Goal: Information Seeking & Learning: Learn about a topic

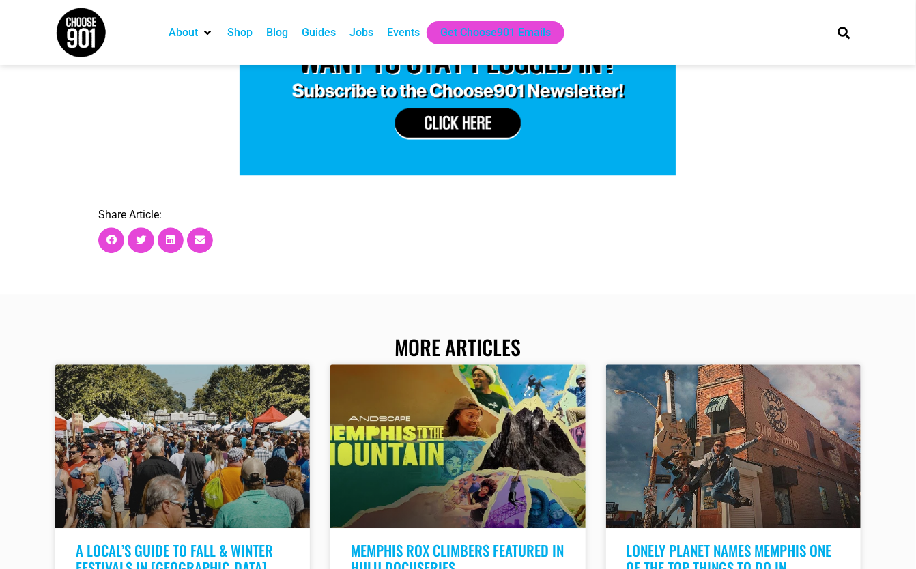
scroll to position [4027, 0]
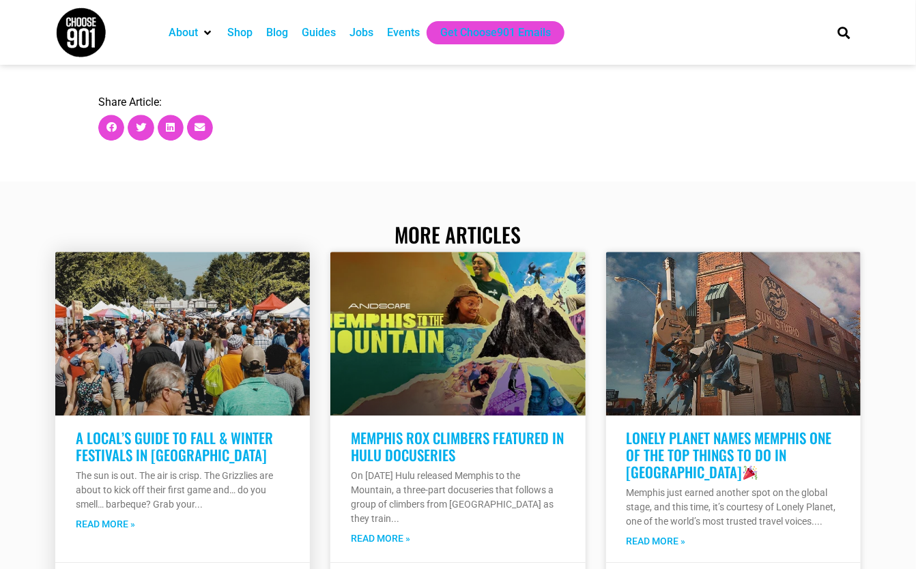
click at [167, 315] on link at bounding box center [182, 334] width 255 height 164
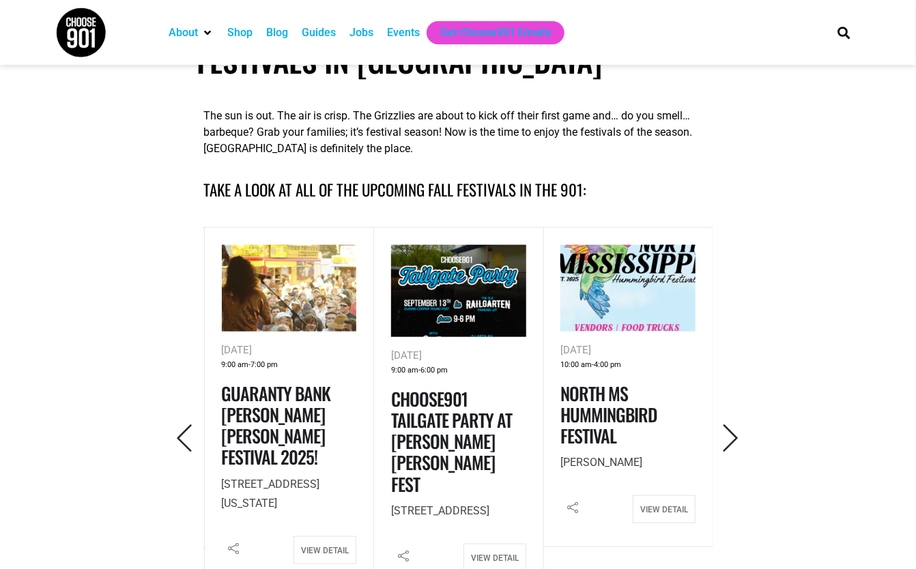
scroll to position [478, 0]
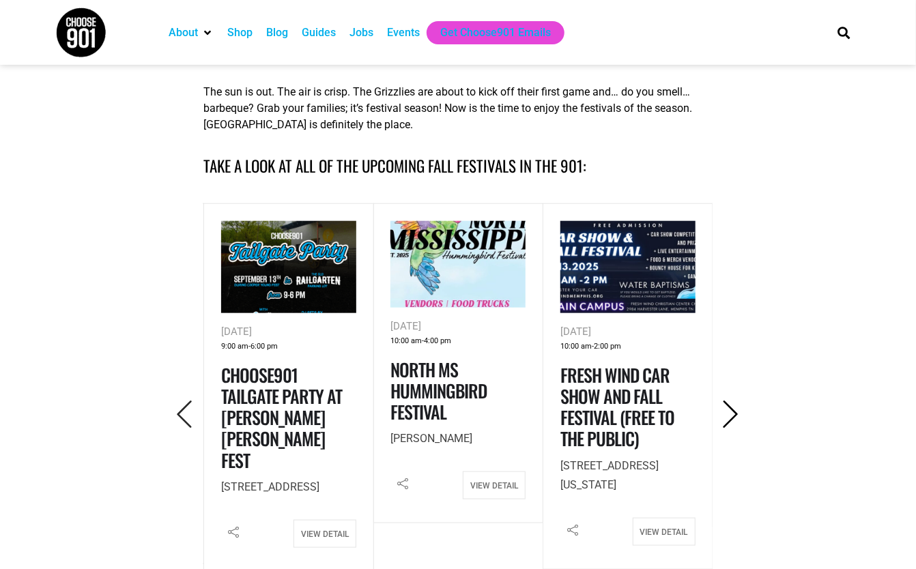
click at [731, 412] on icon "Next" at bounding box center [731, 415] width 28 height 28
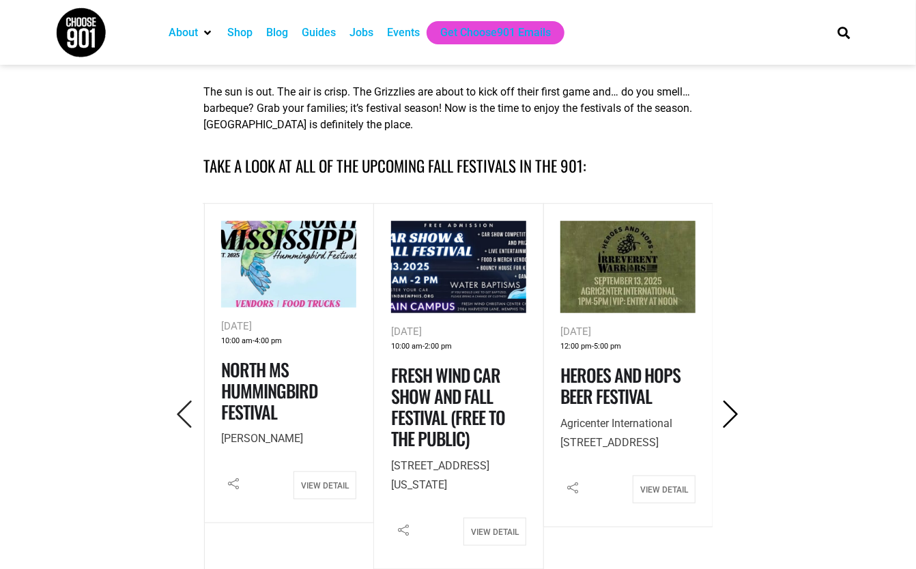
click at [731, 412] on icon "Next" at bounding box center [731, 415] width 28 height 28
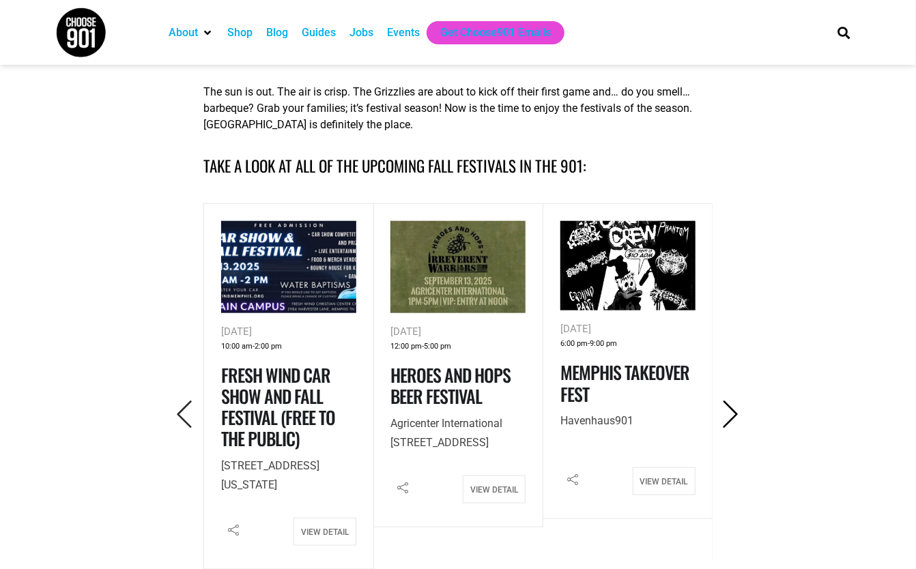
click at [731, 412] on icon "Next" at bounding box center [731, 415] width 28 height 28
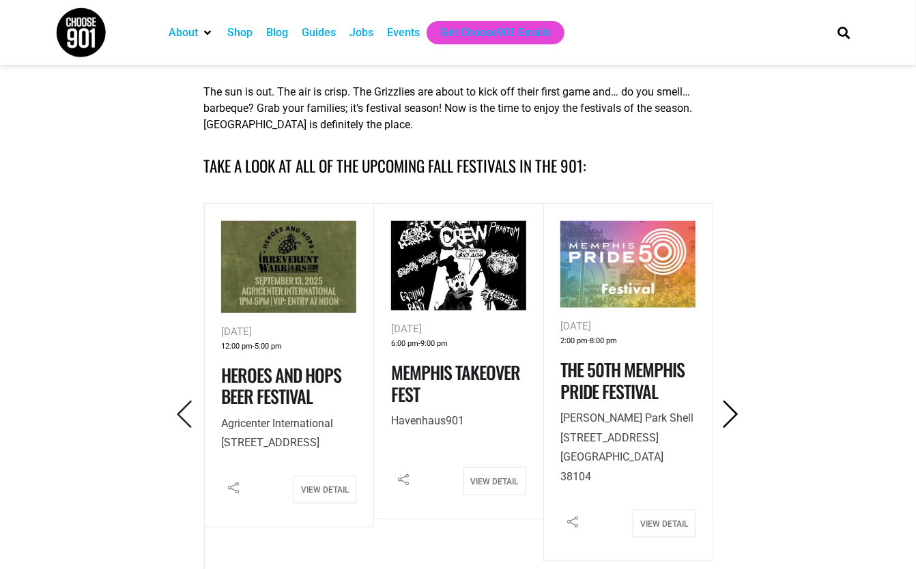
click at [731, 412] on icon "Next" at bounding box center [731, 415] width 28 height 28
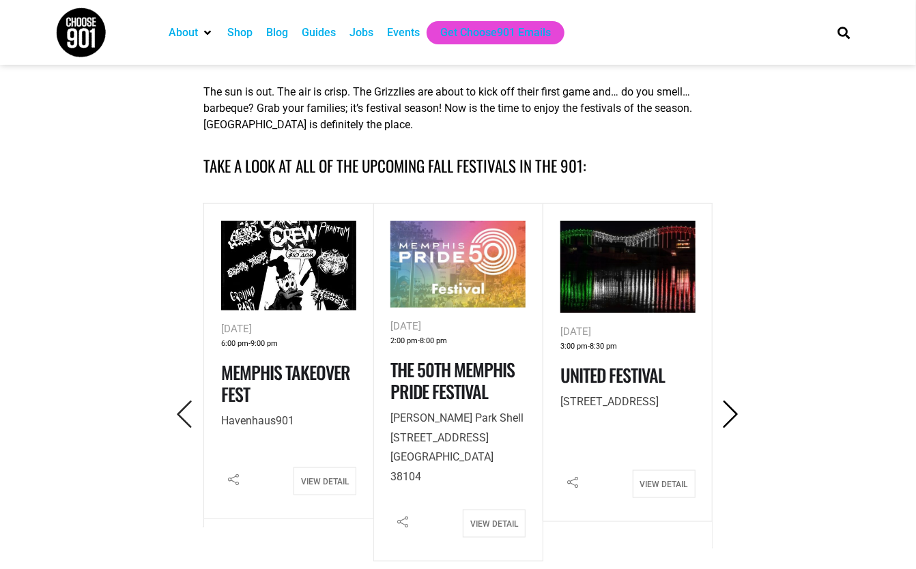
click at [731, 412] on icon "Next" at bounding box center [731, 415] width 28 height 28
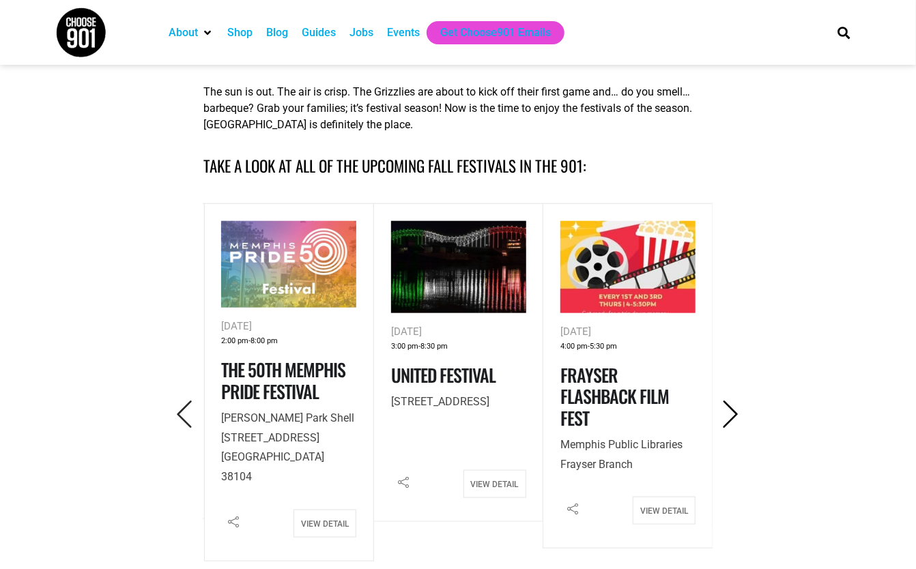
click at [731, 412] on icon "Next" at bounding box center [731, 415] width 28 height 28
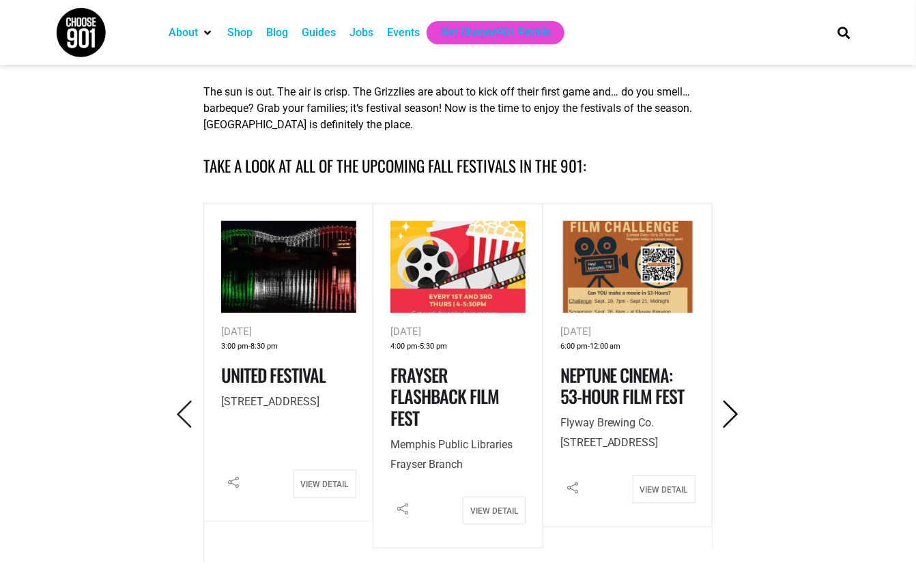
click at [731, 412] on icon "Next" at bounding box center [731, 415] width 28 height 28
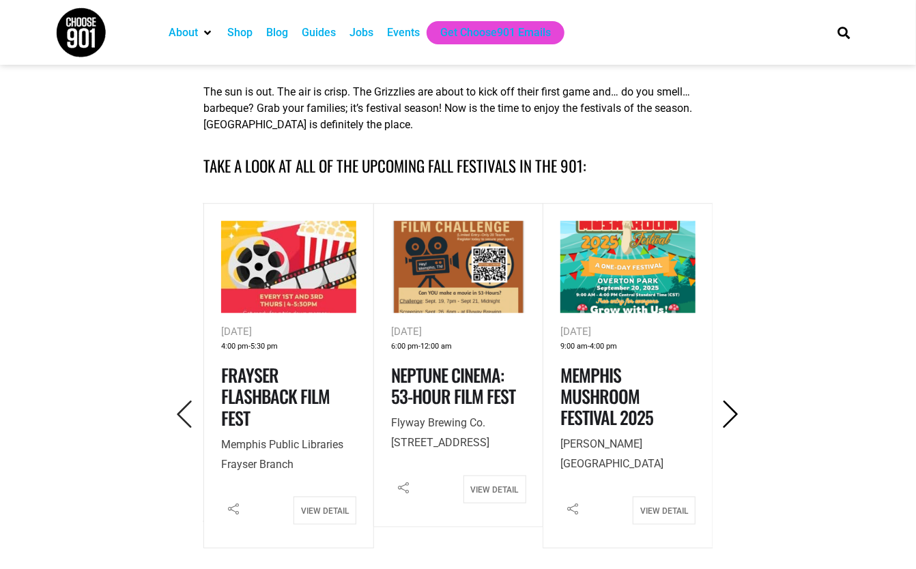
click at [731, 412] on icon "Next" at bounding box center [731, 415] width 28 height 28
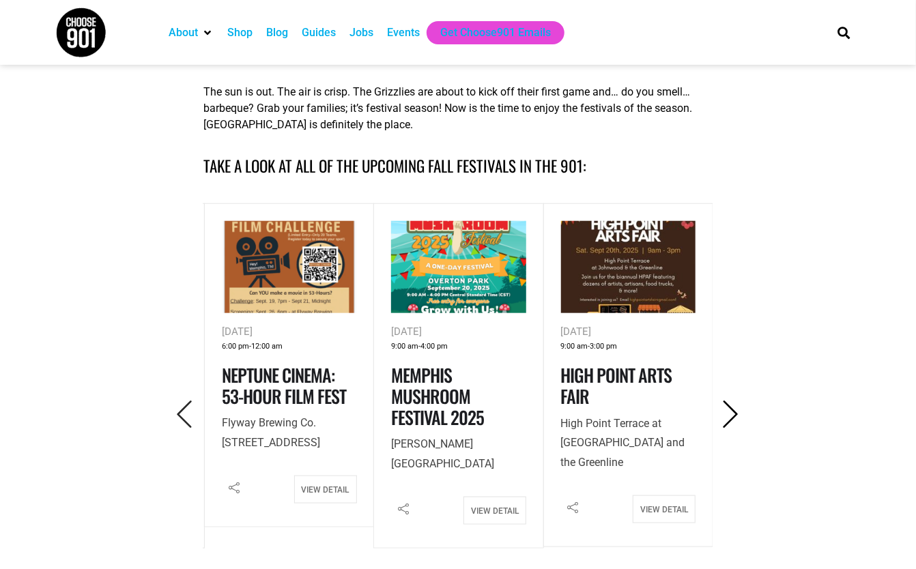
click at [731, 412] on icon "Next" at bounding box center [731, 415] width 28 height 28
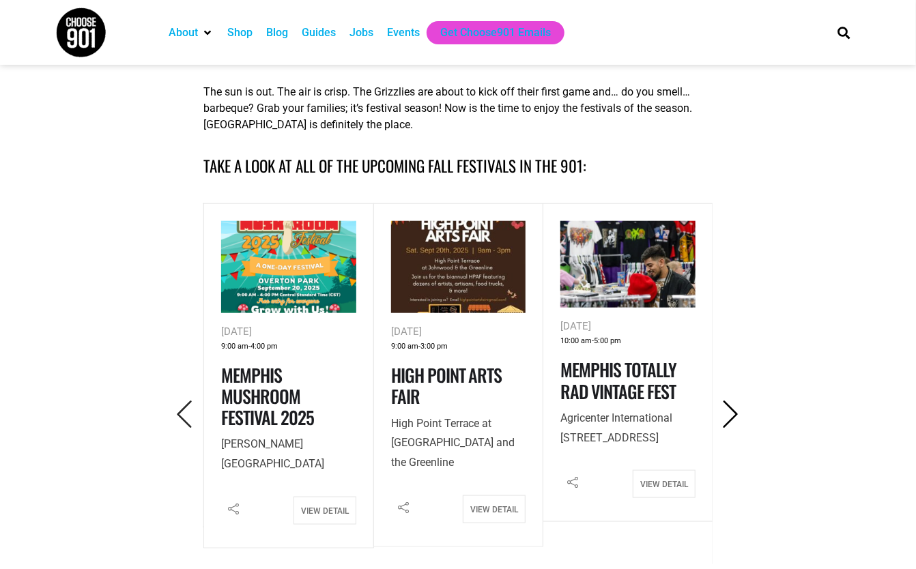
click at [731, 412] on icon "Next" at bounding box center [731, 415] width 28 height 28
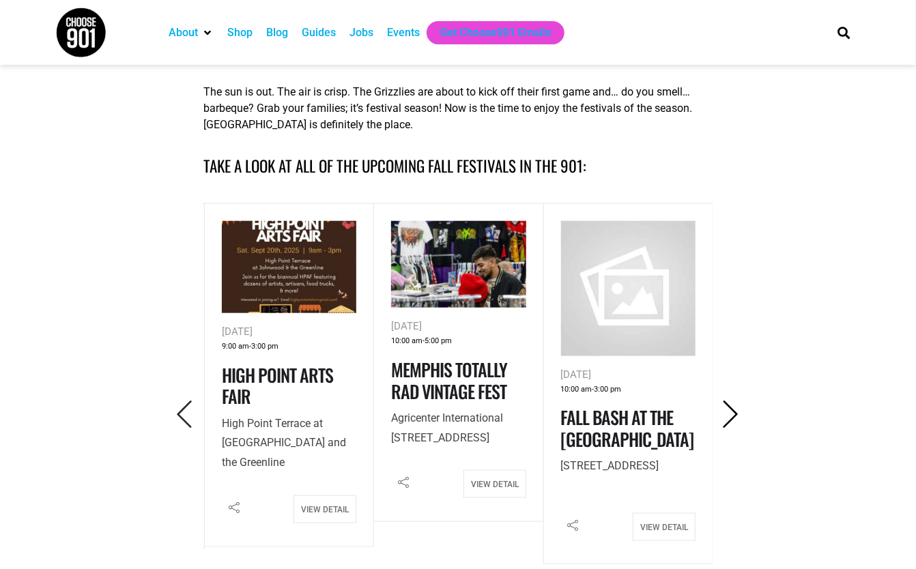
click at [731, 412] on icon "Next" at bounding box center [731, 415] width 28 height 28
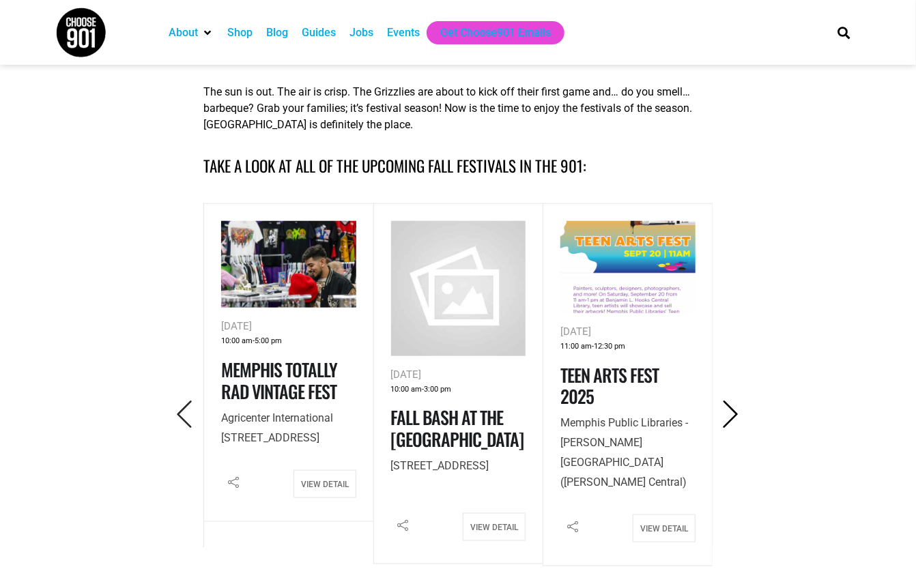
click at [731, 412] on icon "Next" at bounding box center [731, 415] width 28 height 28
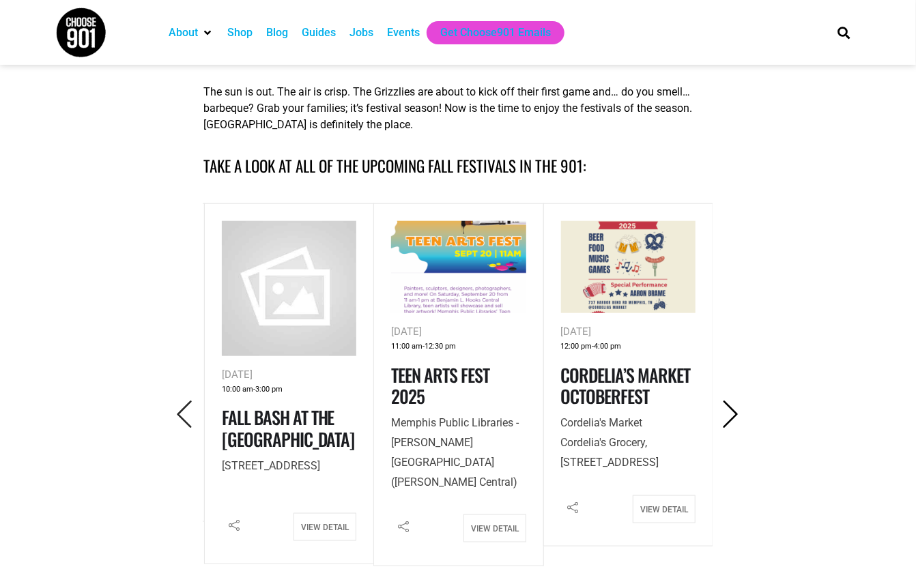
click at [731, 412] on icon "Next" at bounding box center [731, 415] width 28 height 28
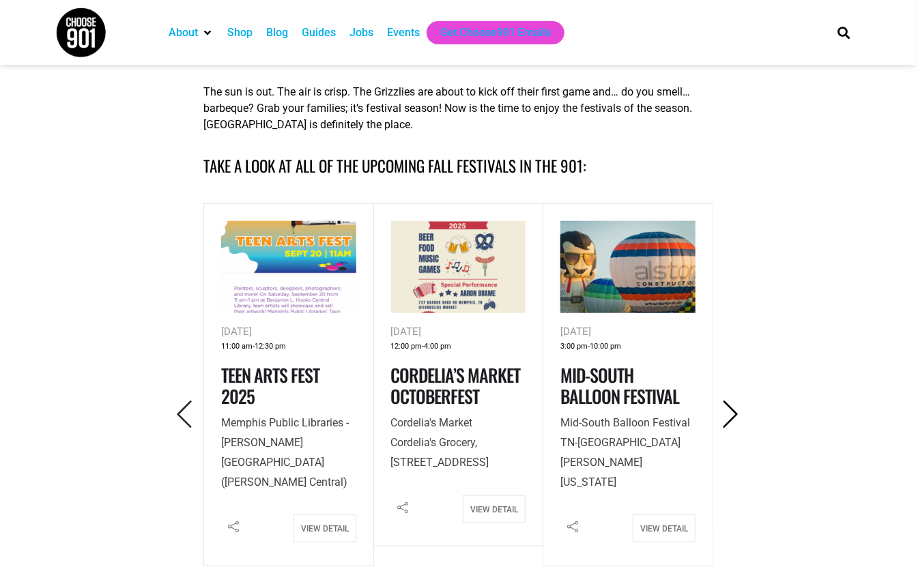
click at [731, 412] on icon "Next" at bounding box center [731, 415] width 28 height 28
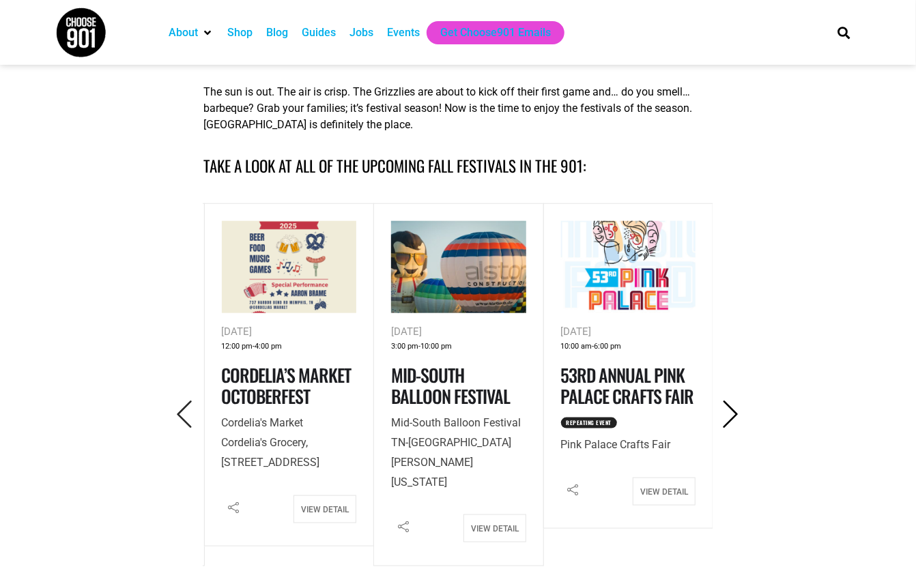
click at [731, 412] on icon "Next" at bounding box center [731, 415] width 28 height 28
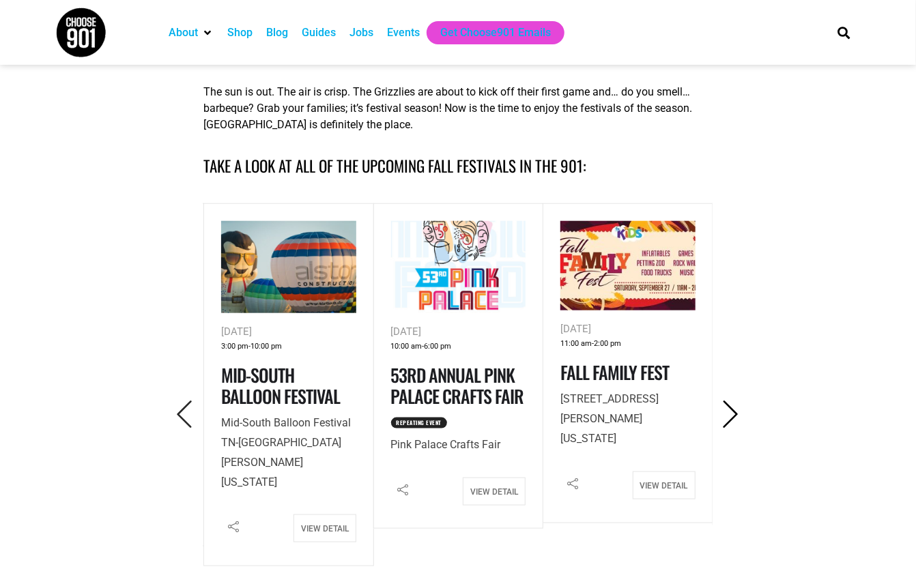
click at [731, 412] on icon "Next" at bounding box center [731, 415] width 28 height 28
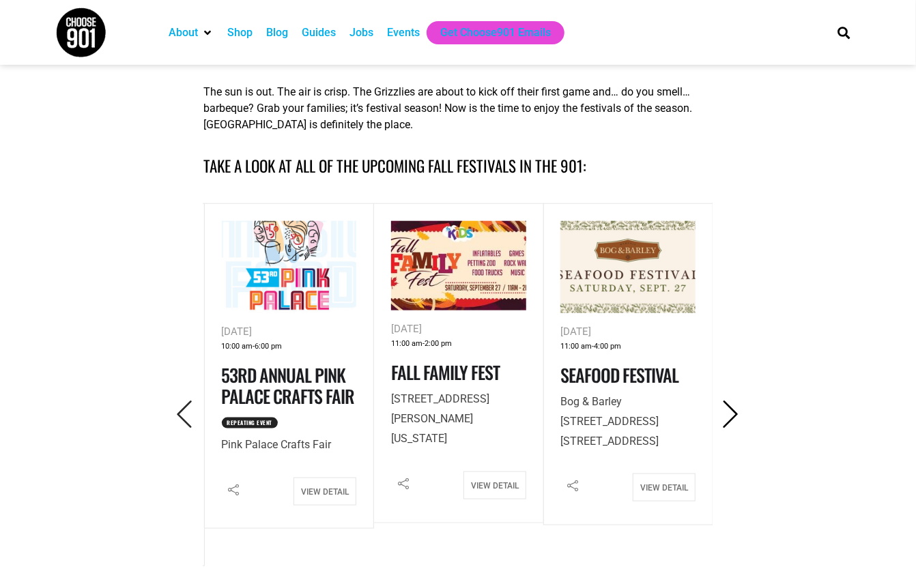
click at [731, 412] on icon "Next" at bounding box center [731, 415] width 28 height 28
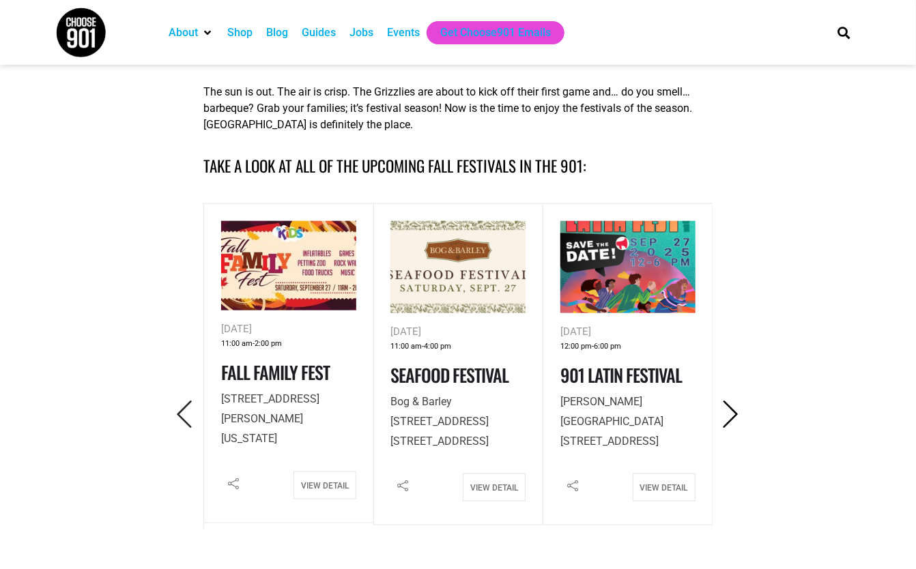
click at [731, 412] on icon "Next" at bounding box center [731, 415] width 28 height 28
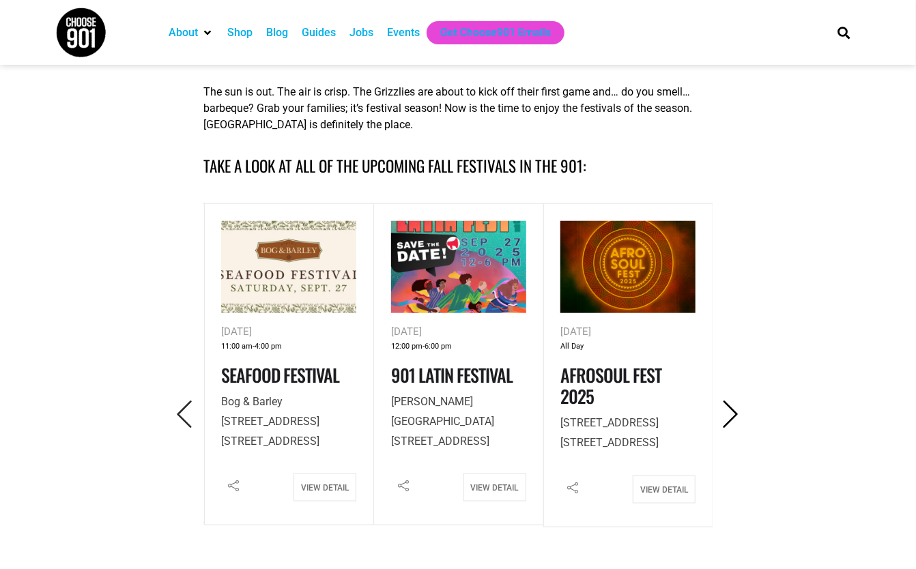
click at [731, 412] on icon "Next" at bounding box center [731, 415] width 28 height 28
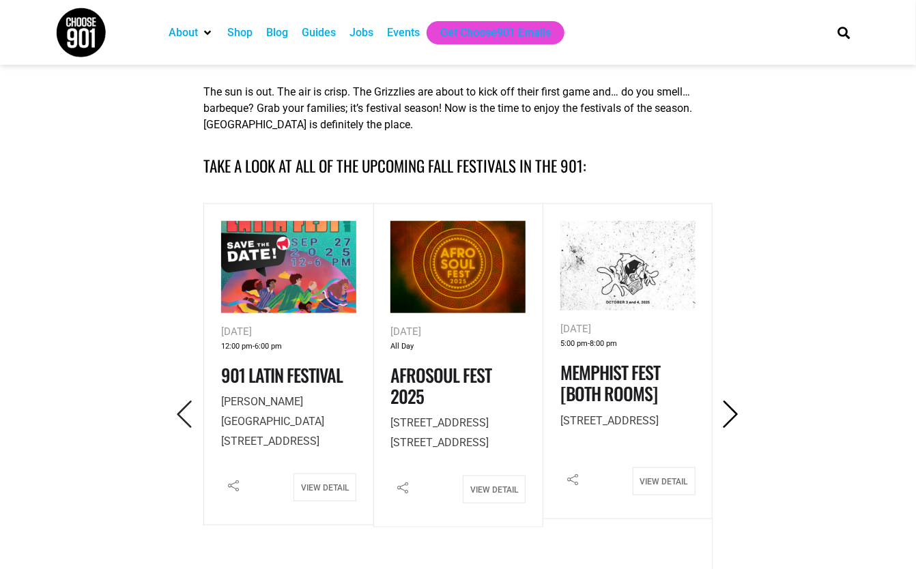
click at [731, 412] on icon "Next" at bounding box center [731, 415] width 28 height 28
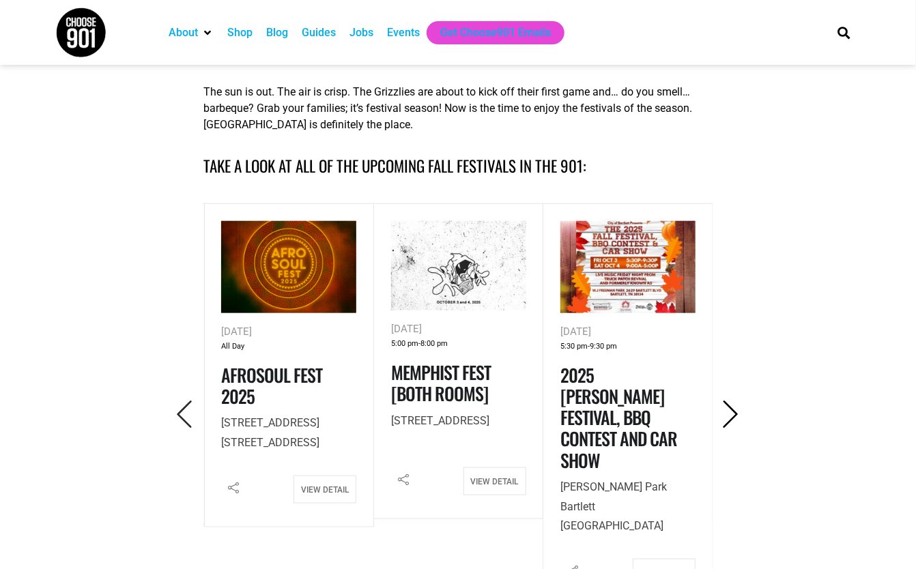
click at [731, 412] on icon "Next" at bounding box center [731, 415] width 28 height 28
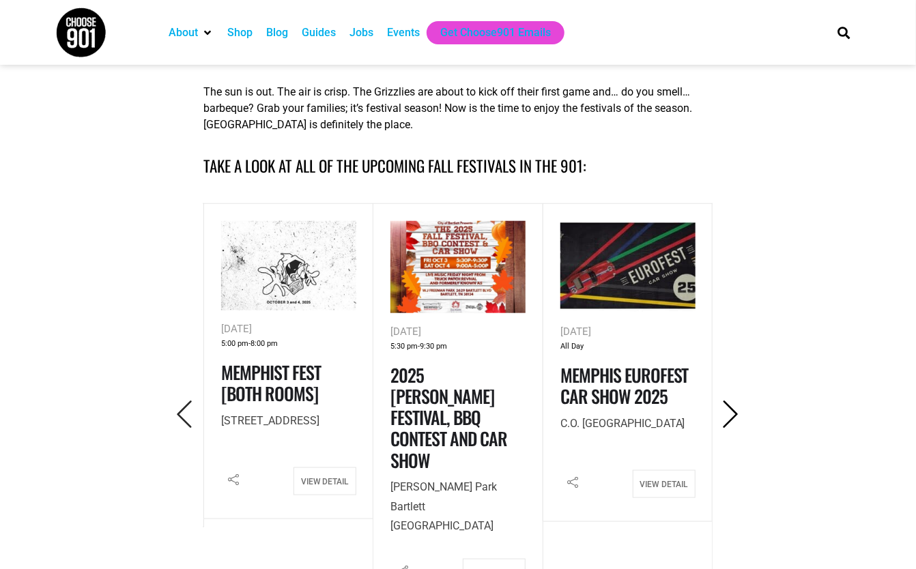
click at [731, 412] on icon "Next" at bounding box center [731, 415] width 28 height 28
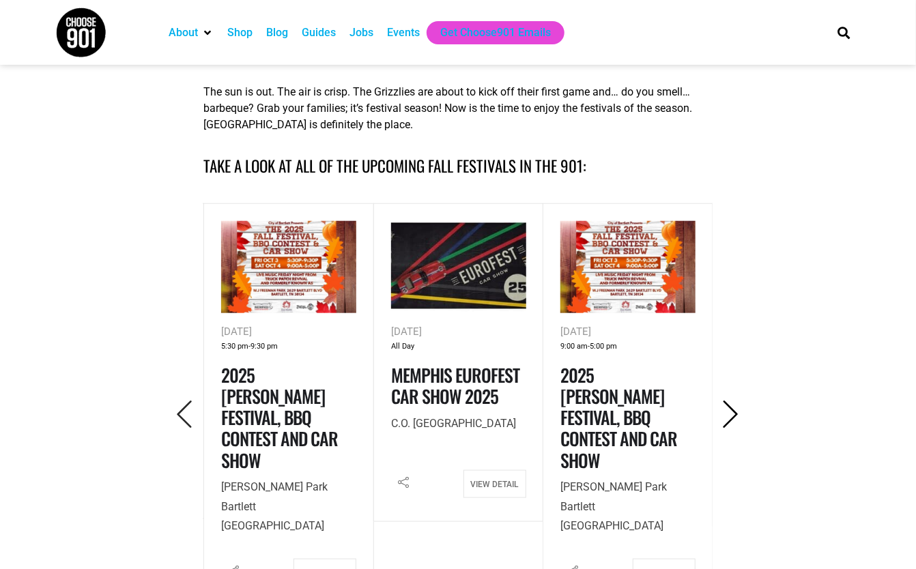
click at [731, 412] on icon "Next" at bounding box center [731, 415] width 28 height 28
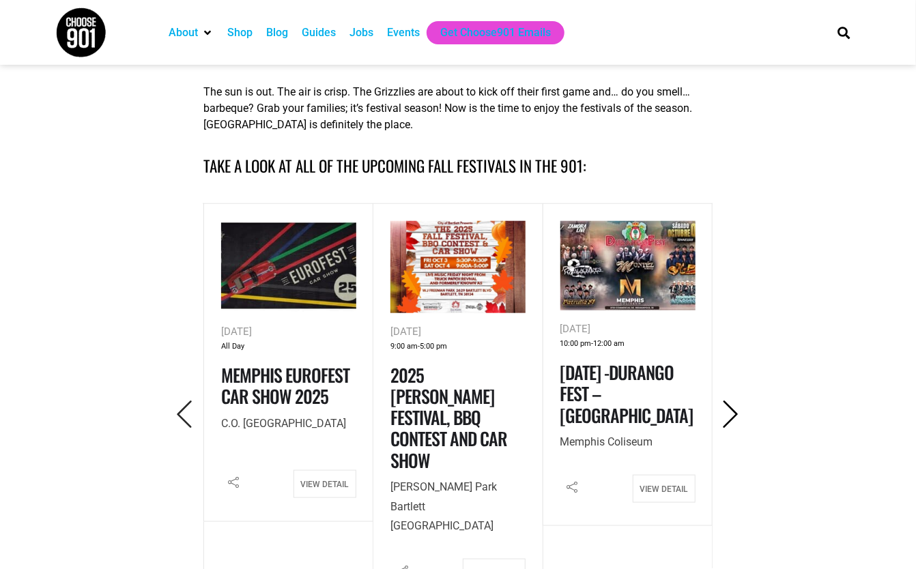
click at [731, 412] on icon "Next" at bounding box center [731, 415] width 28 height 28
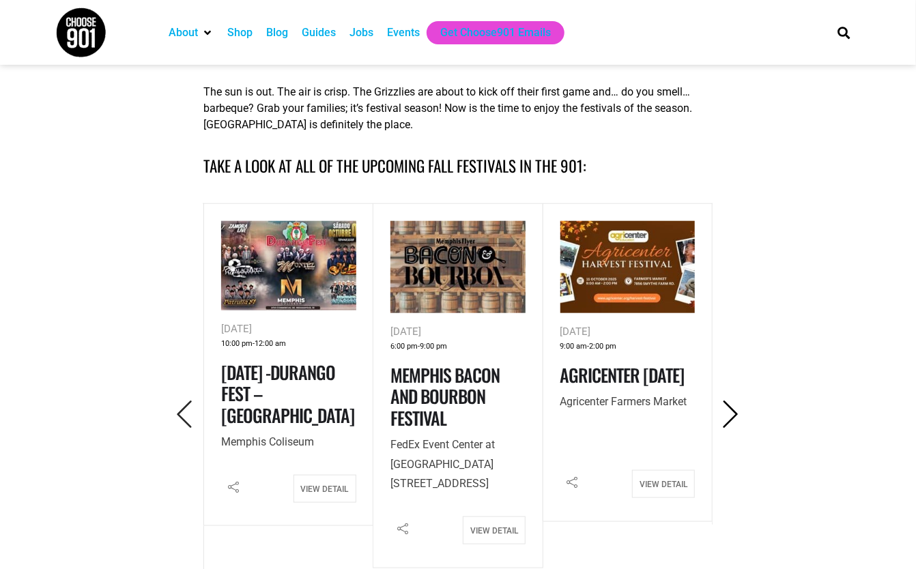
click at [732, 419] on icon "Next" at bounding box center [731, 415] width 28 height 28
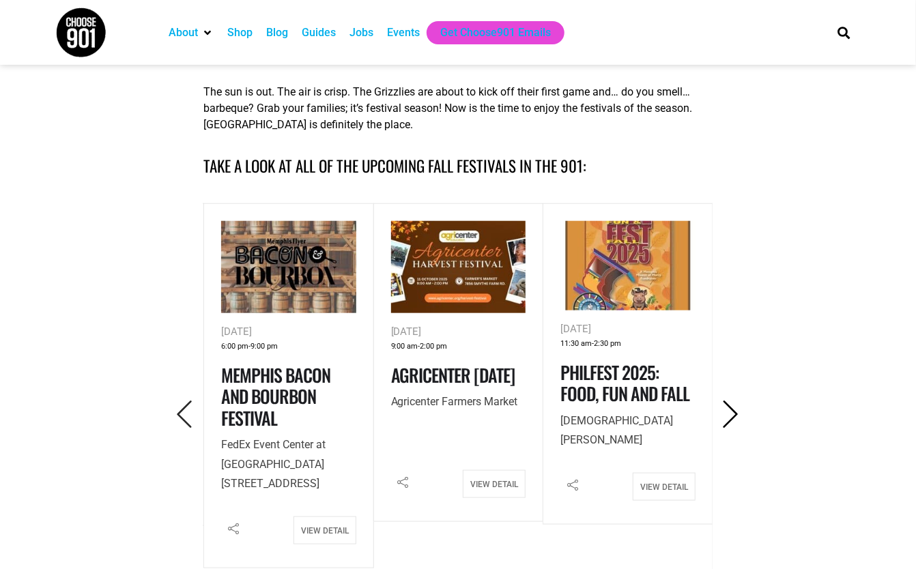
click at [730, 416] on icon "Next" at bounding box center [731, 415] width 28 height 28
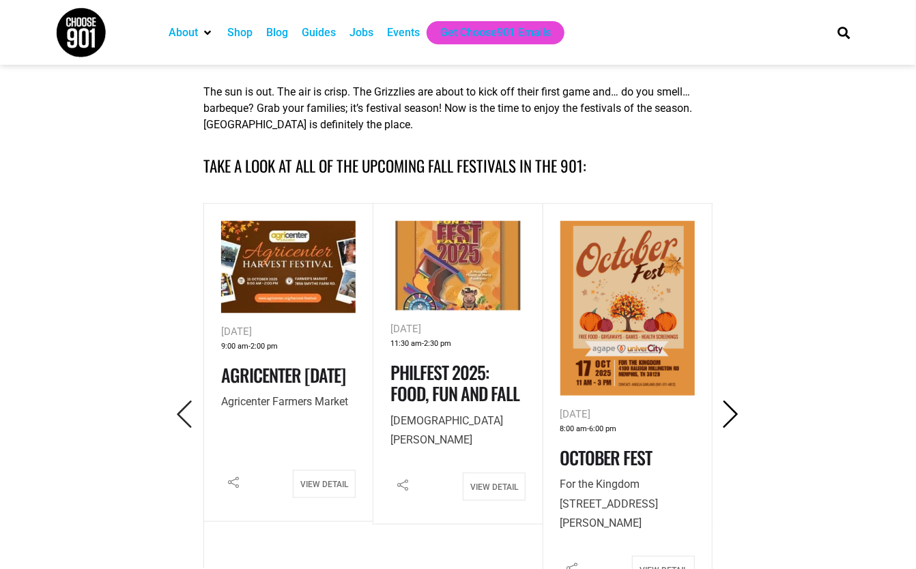
click at [730, 416] on icon "Next" at bounding box center [731, 415] width 28 height 28
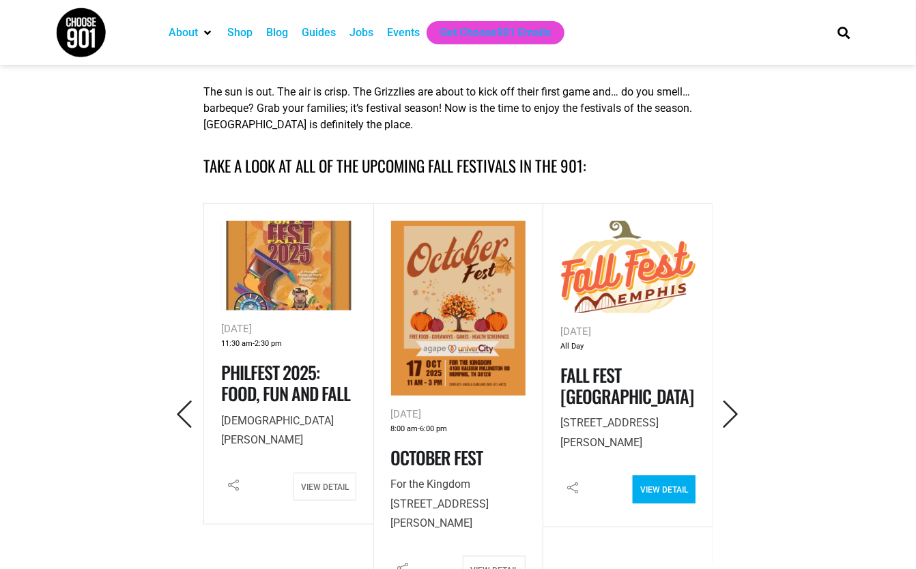
click at [663, 487] on link "View Detail" at bounding box center [664, 490] width 63 height 28
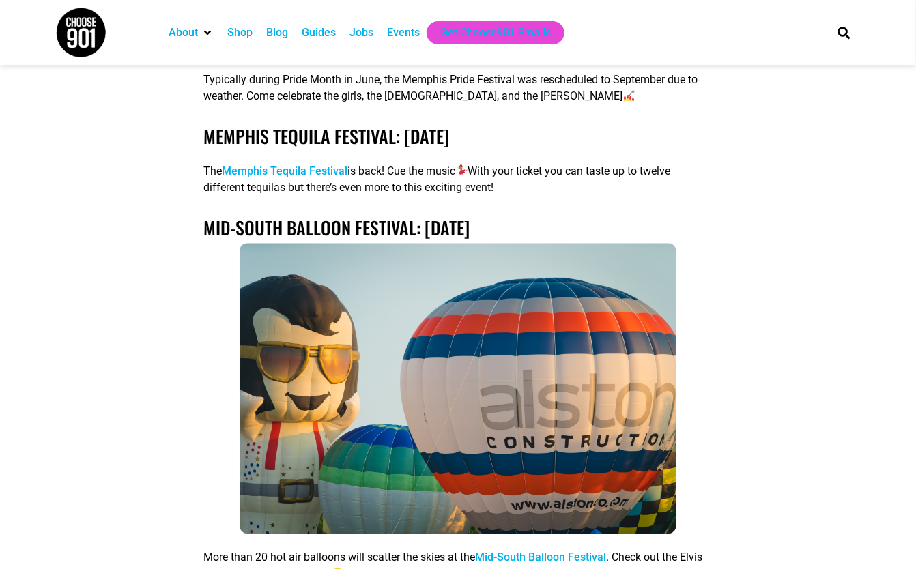
scroll to position [1433, 0]
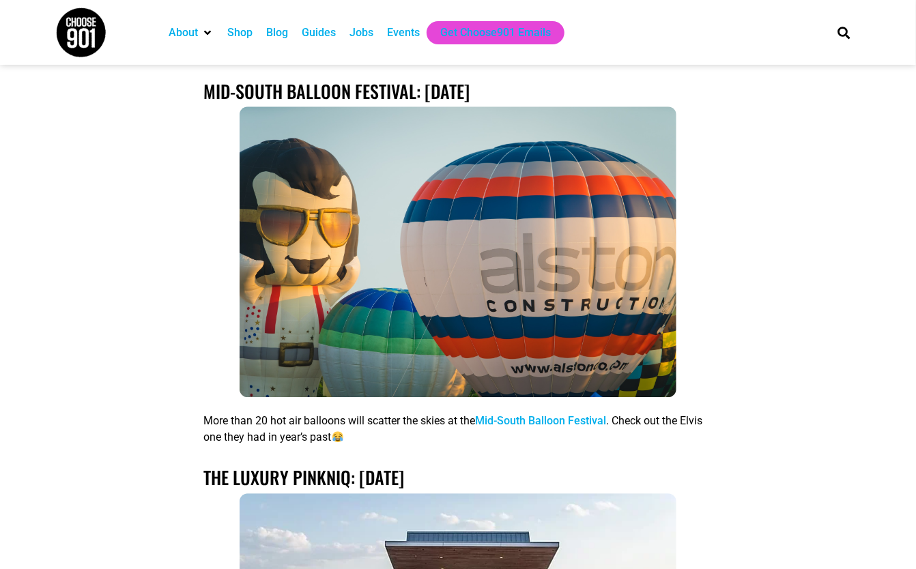
click at [528, 414] on link "Mid-South Balloon Festival" at bounding box center [540, 420] width 131 height 13
